Goal: Task Accomplishment & Management: Use online tool/utility

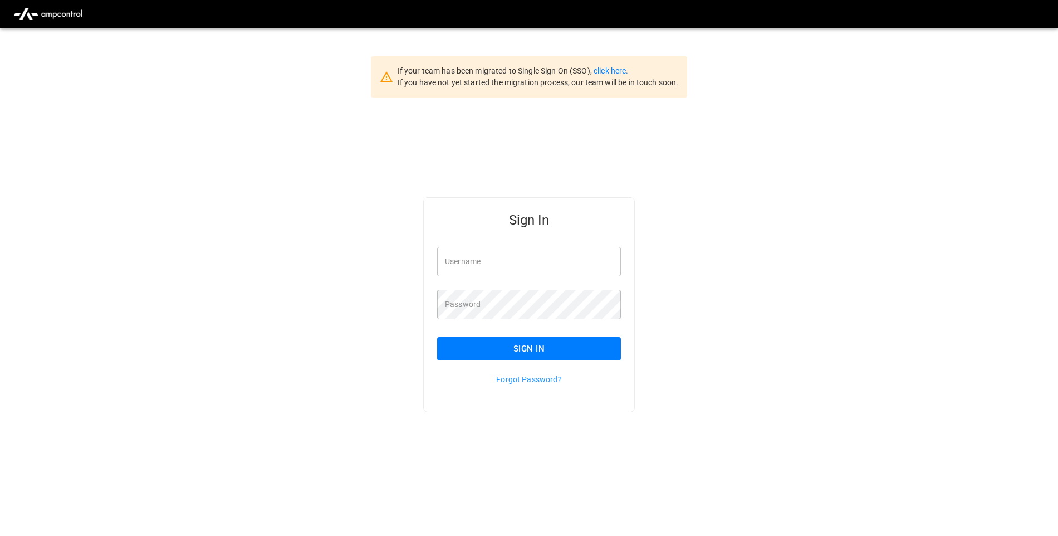
scroll to position [28, 0]
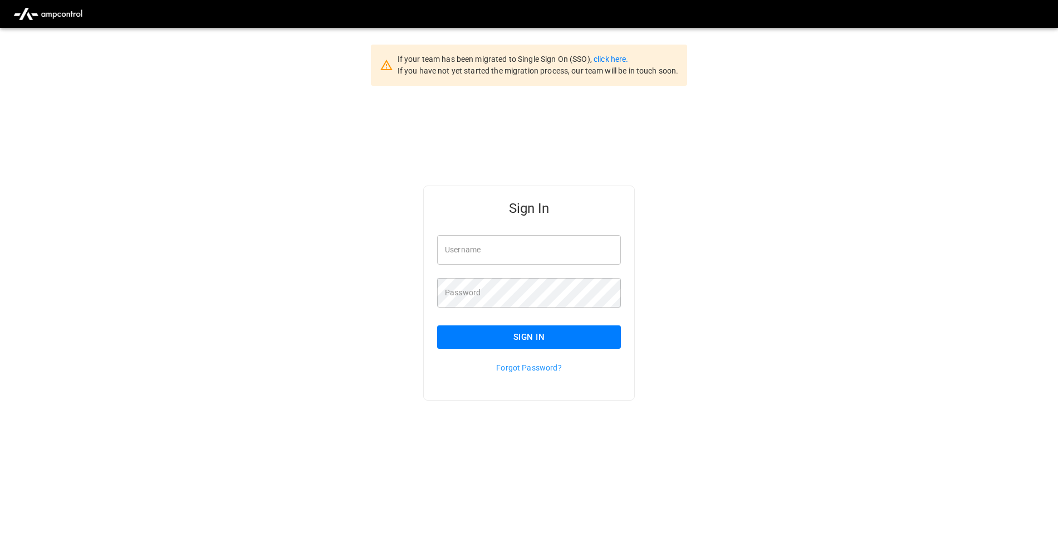
type input "**********"
click at [536, 335] on button "Sign In" at bounding box center [529, 336] width 184 height 23
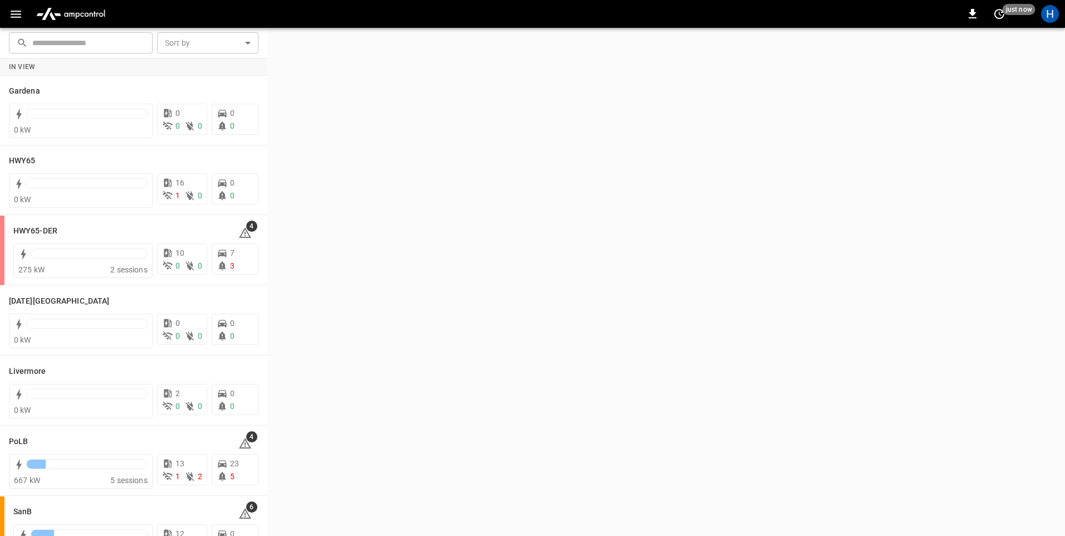
click at [21, 14] on icon "button" at bounding box center [16, 14] width 14 height 14
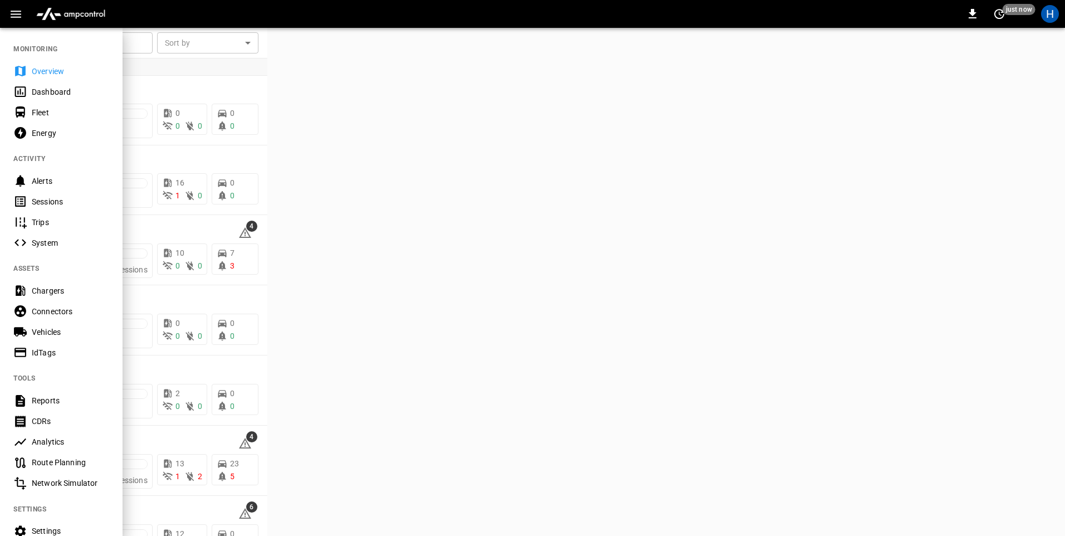
drag, startPoint x: 62, startPoint y: 90, endPoint x: 205, endPoint y: 91, distance: 143.7
click at [62, 89] on div "Dashboard" at bounding box center [70, 91] width 77 height 11
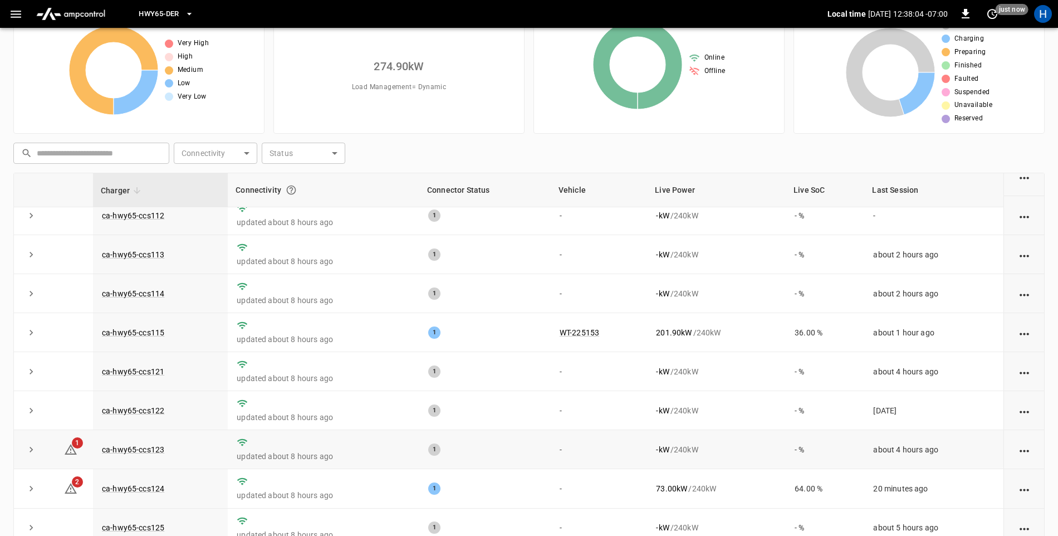
scroll to position [105, 0]
